Goal: Browse casually

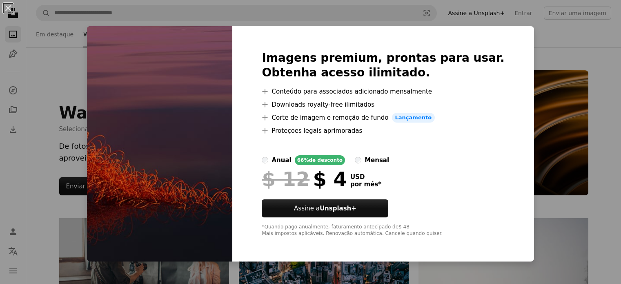
scroll to position [1102, 0]
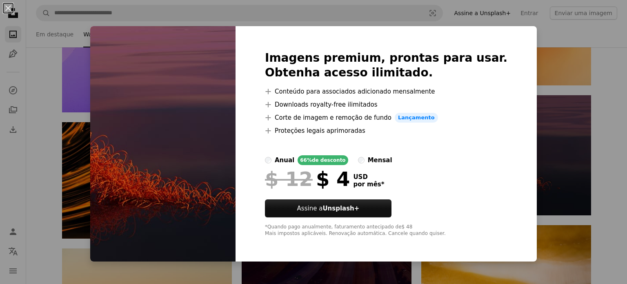
click at [541, 152] on div "An X shape Imagens premium, prontas para usar. Obtenha acesso ilimitado. A plus…" at bounding box center [313, 142] width 627 height 284
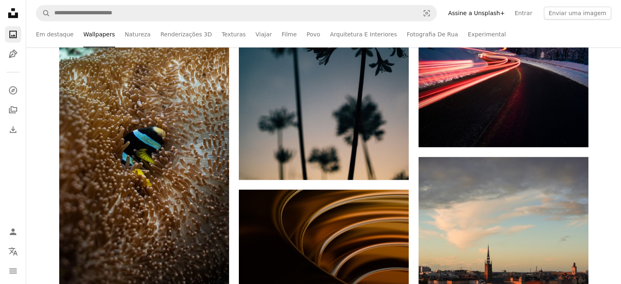
scroll to position [408, 0]
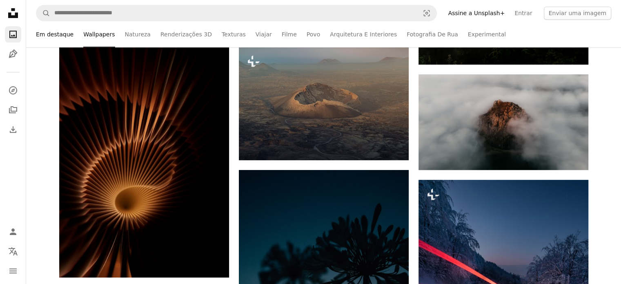
click at [67, 34] on link "Em destaque" at bounding box center [55, 34] width 38 height 26
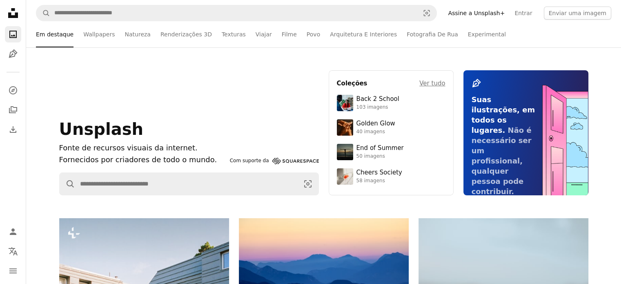
click at [183, 21] on form "A magnifying glass Visual search" at bounding box center [236, 13] width 401 height 16
click at [185, 33] on link "Renderizações 3D" at bounding box center [185, 34] width 51 height 26
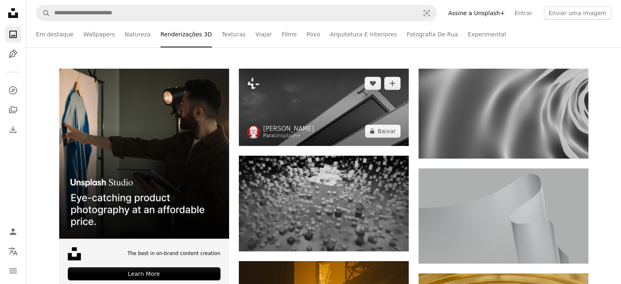
scroll to position [163, 0]
